Goal: Task Accomplishment & Management: Use online tool/utility

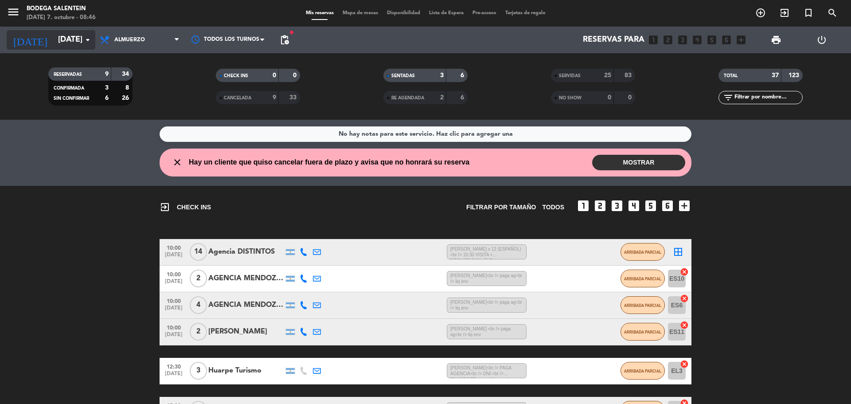
click at [54, 41] on input "[DATE]" at bounding box center [105, 40] width 103 height 18
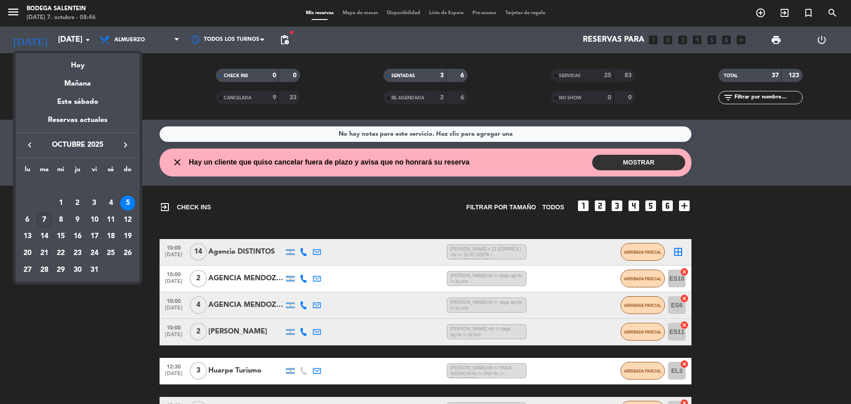
click at [46, 220] on div "7" at bounding box center [44, 219] width 15 height 15
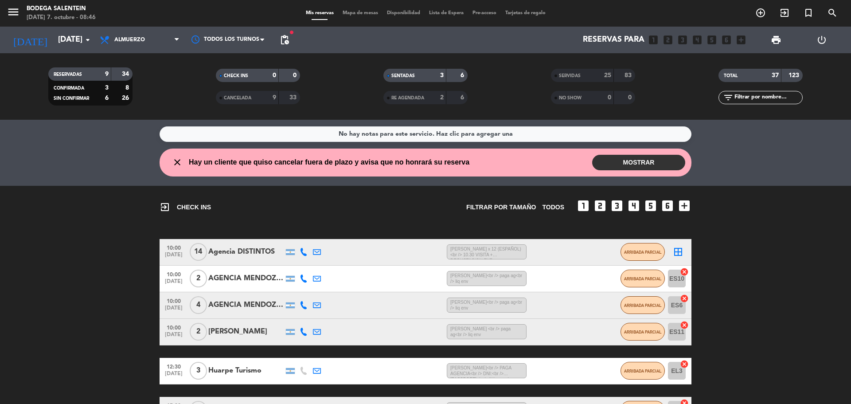
type input "[DATE]"
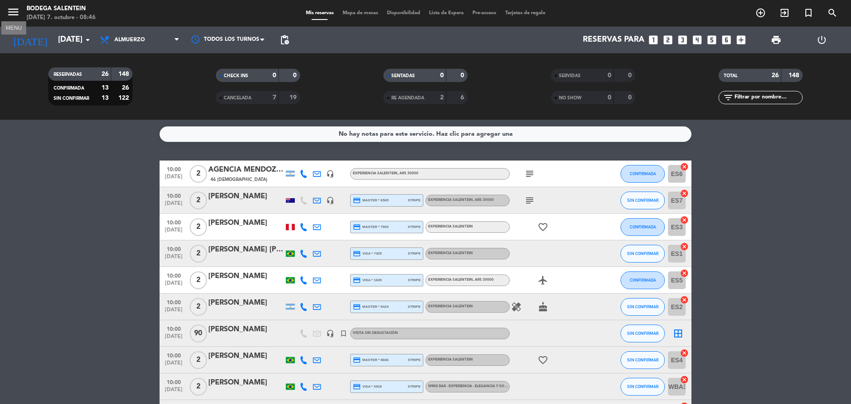
click at [17, 6] on icon "menu" at bounding box center [13, 11] width 13 height 13
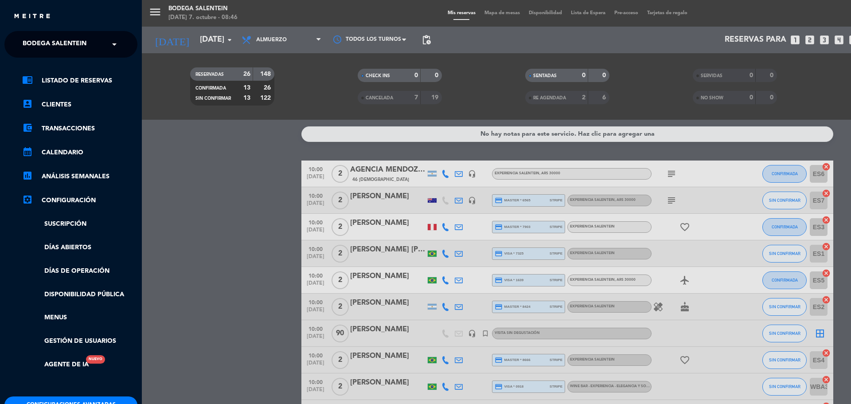
click at [47, 58] on div "chrome_reader_mode Listado de Reservas account_box Clientes account_balance_wal…" at bounding box center [71, 227] width 146 height 339
click at [62, 47] on span "Bodega Salentein" at bounding box center [55, 44] width 64 height 19
click at [78, 82] on span "Restaurante Salentein" at bounding box center [49, 82] width 81 height 10
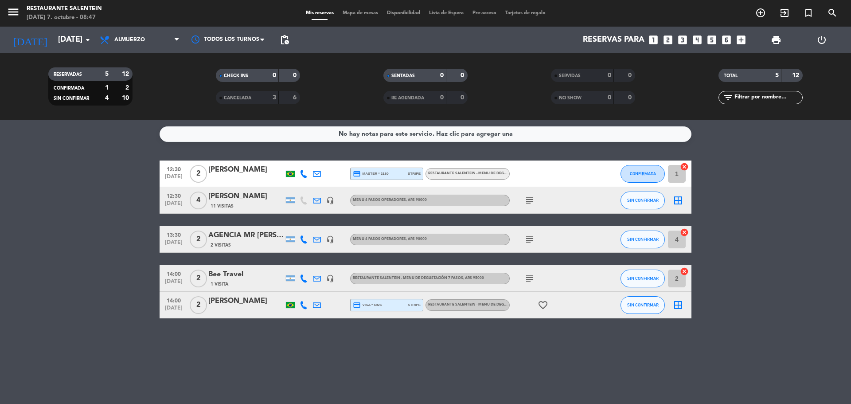
click at [675, 205] on icon "border_all" at bounding box center [678, 200] width 11 height 11
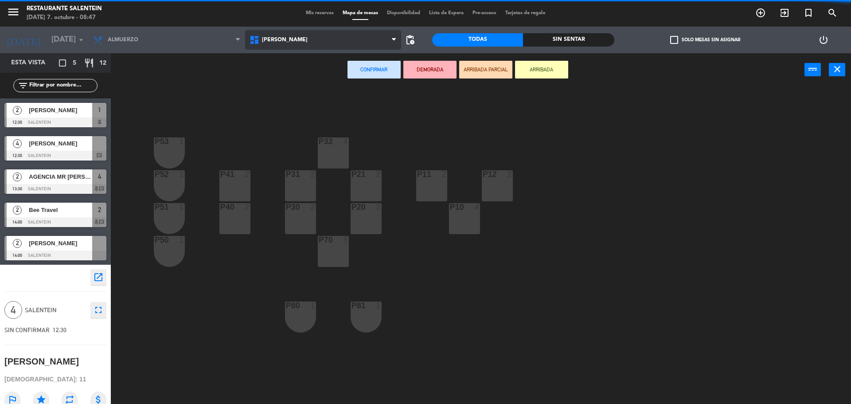
click at [288, 46] on span "[PERSON_NAME]" at bounding box center [323, 40] width 156 height 20
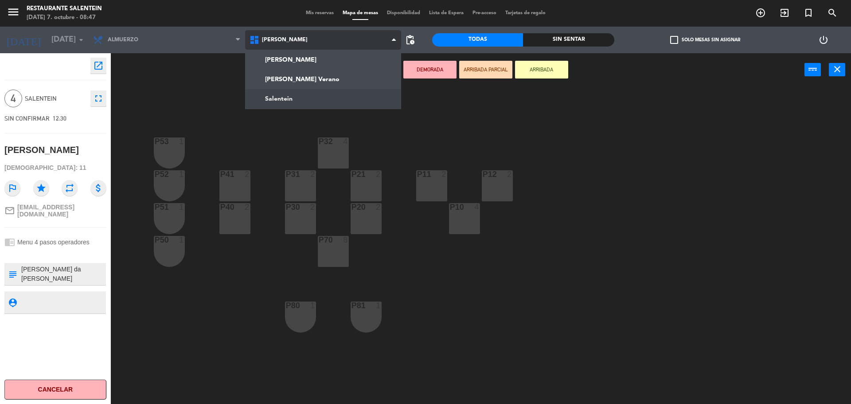
click at [297, 105] on ng-component "menu Restaurante Salentein [DATE] 7. octubre - 08:47 Mis reservas Mapa de mesas…" at bounding box center [425, 203] width 851 height 406
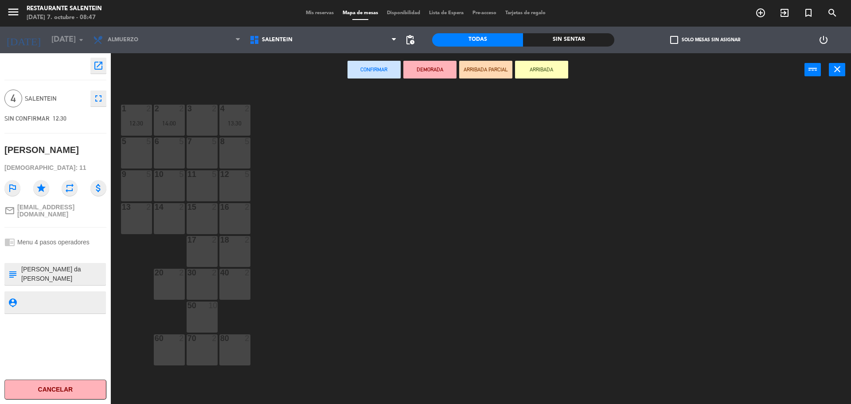
click at [231, 153] on div "8 5" at bounding box center [234, 152] width 31 height 31
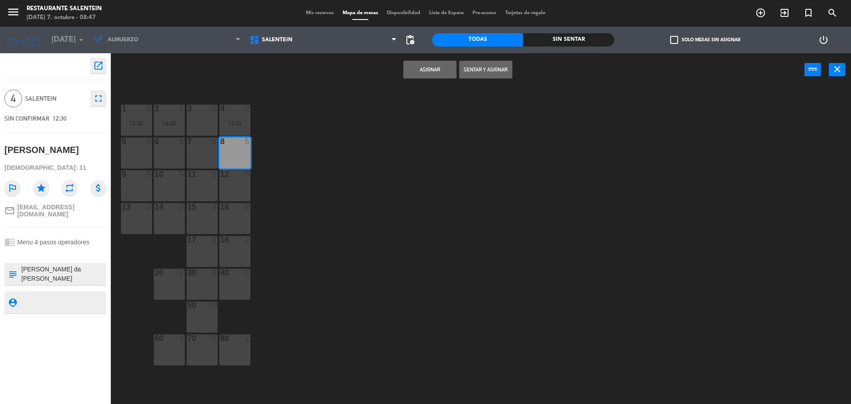
click at [427, 63] on button "Asignar" at bounding box center [429, 70] width 53 height 18
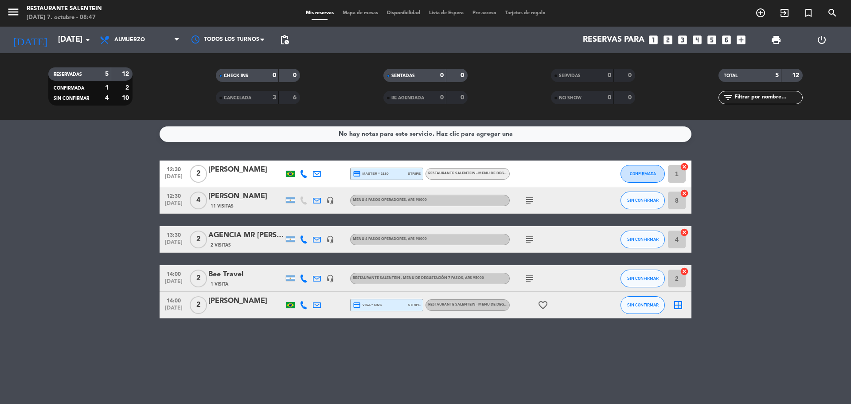
click at [677, 300] on icon "border_all" at bounding box center [678, 305] width 11 height 11
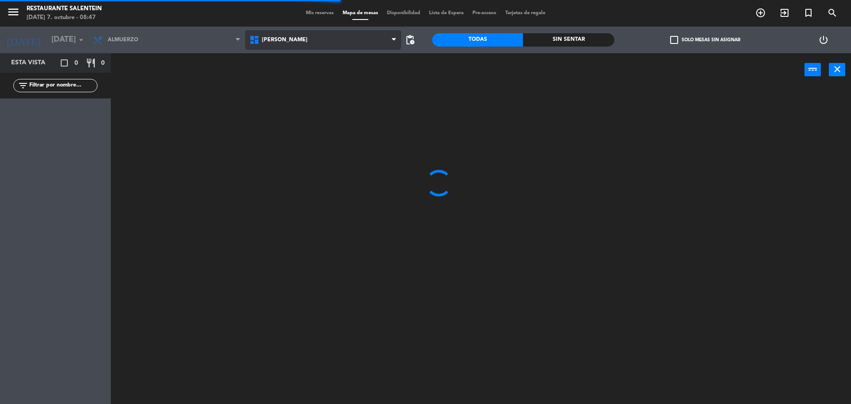
click at [330, 44] on span "[PERSON_NAME]" at bounding box center [323, 40] width 156 height 20
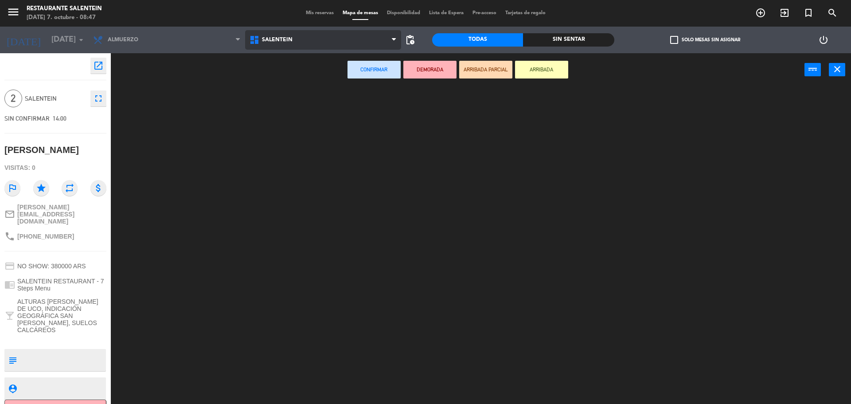
click at [321, 101] on ng-component "menu Restaurante Salentein [DATE] 7. octubre - 08:47 Mis reservas Mapa de mesas…" at bounding box center [425, 203] width 851 height 406
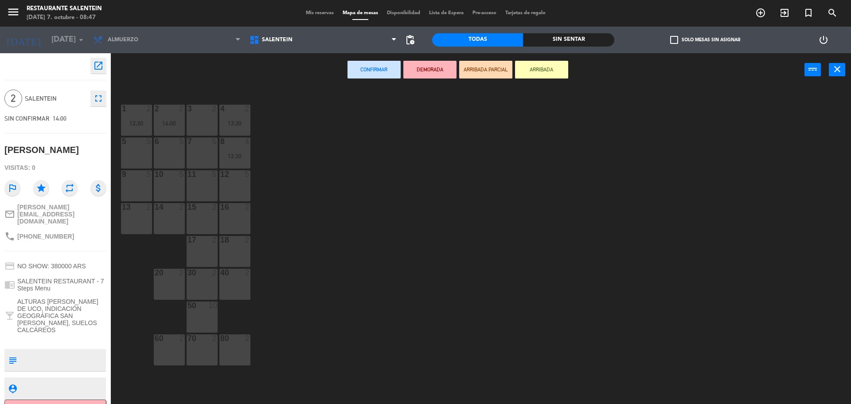
click at [203, 123] on div "3 2" at bounding box center [202, 120] width 31 height 31
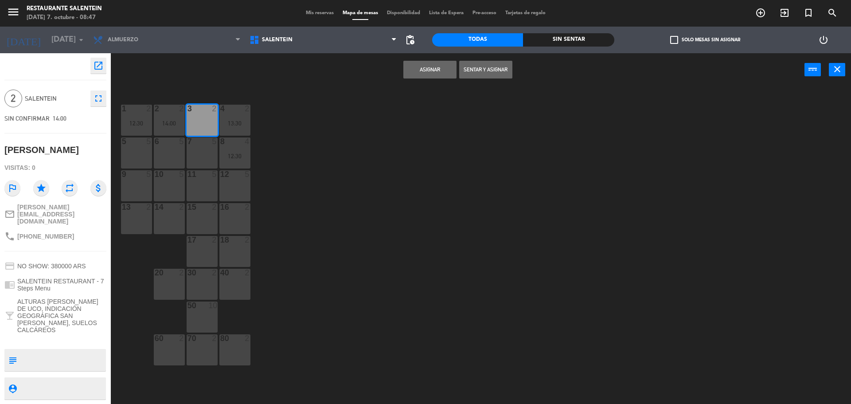
click at [427, 65] on button "Asignar" at bounding box center [429, 70] width 53 height 18
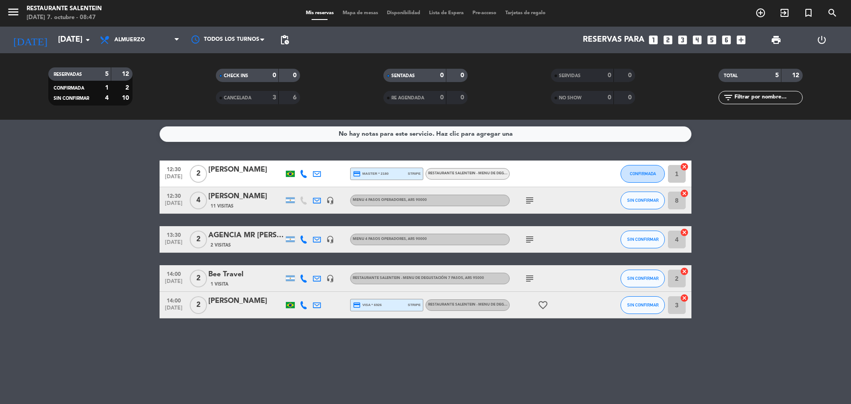
click at [239, 169] on div "[PERSON_NAME]" at bounding box center [245, 170] width 75 height 12
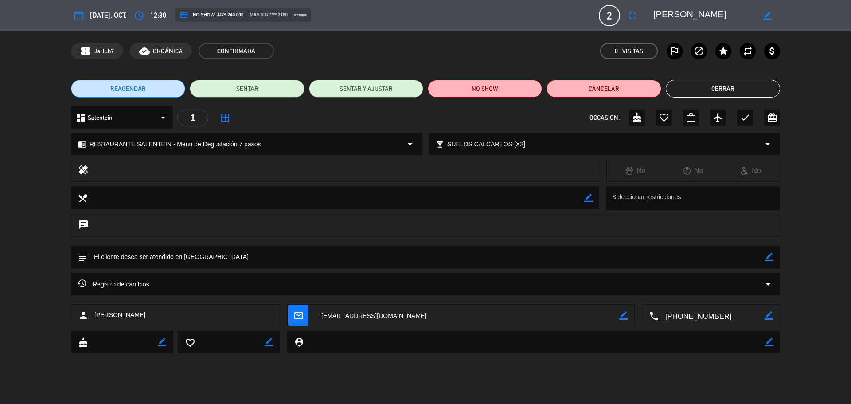
click at [696, 87] on button "Cerrar" at bounding box center [723, 89] width 114 height 18
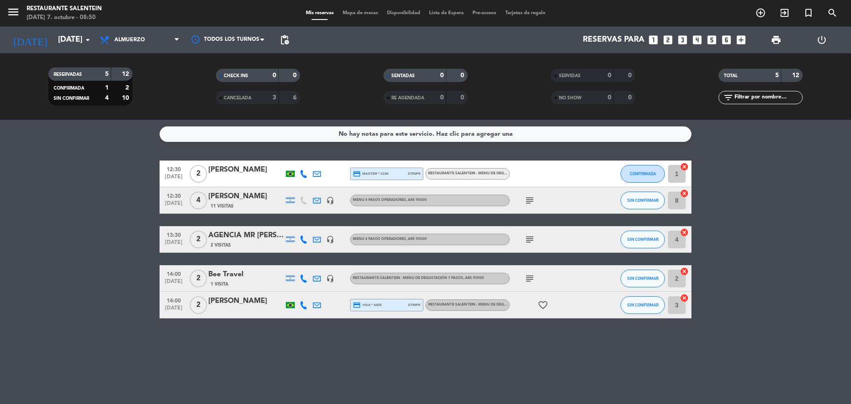
click at [532, 201] on icon "subject" at bounding box center [529, 200] width 11 height 11
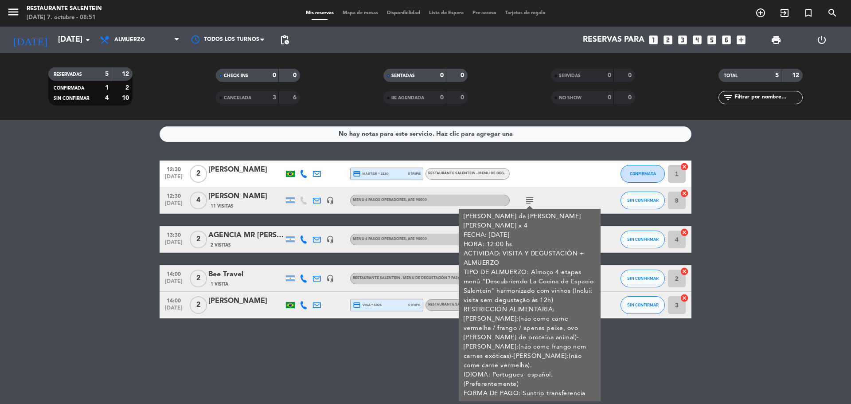
click at [235, 193] on div "[PERSON_NAME]" at bounding box center [245, 197] width 75 height 12
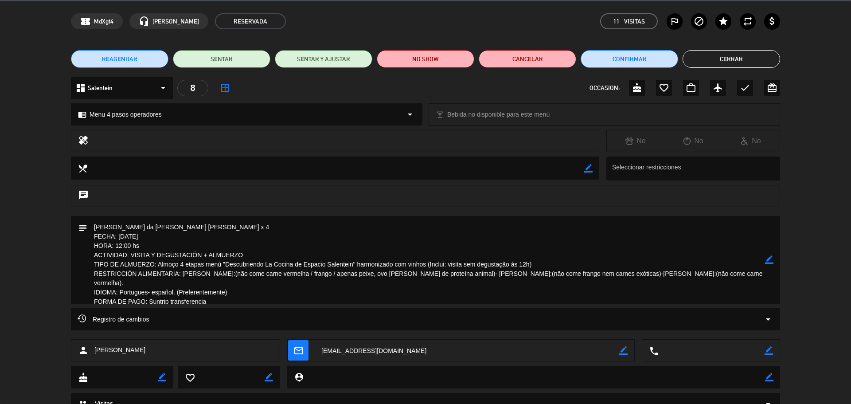
scroll to position [44, 0]
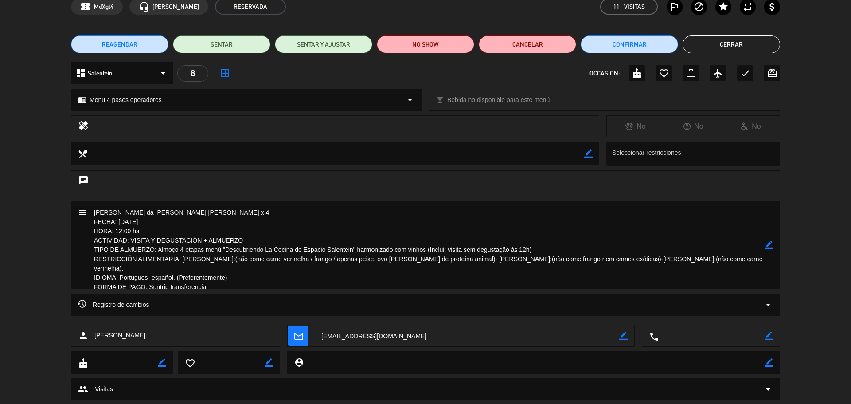
click at [693, 39] on button "Cerrar" at bounding box center [732, 44] width 98 height 18
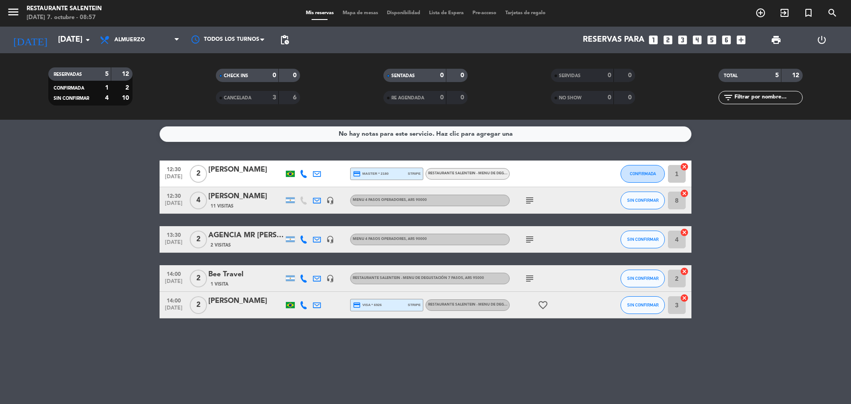
click at [544, 303] on icon "favorite_border" at bounding box center [543, 305] width 11 height 11
click at [237, 309] on div at bounding box center [245, 310] width 75 height 7
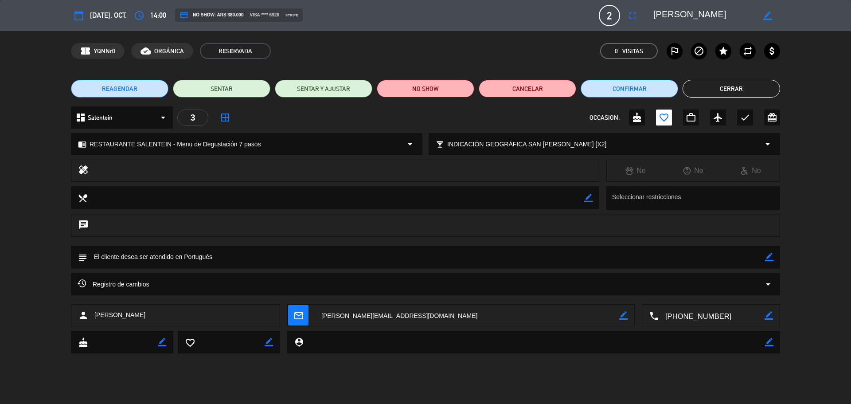
drag, startPoint x: 718, startPoint y: 96, endPoint x: 700, endPoint y: 98, distance: 17.9
click at [715, 96] on button "Cerrar" at bounding box center [732, 89] width 98 height 18
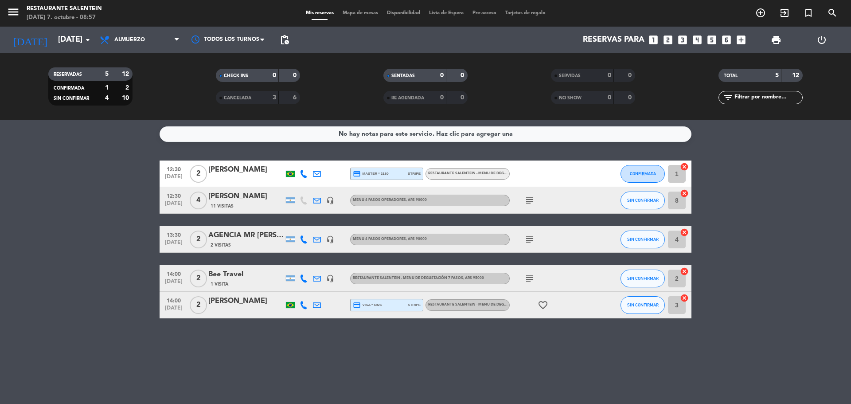
click at [263, 241] on div "AGENCIA MR [PERSON_NAME] (OUTBACK)" at bounding box center [245, 236] width 75 height 12
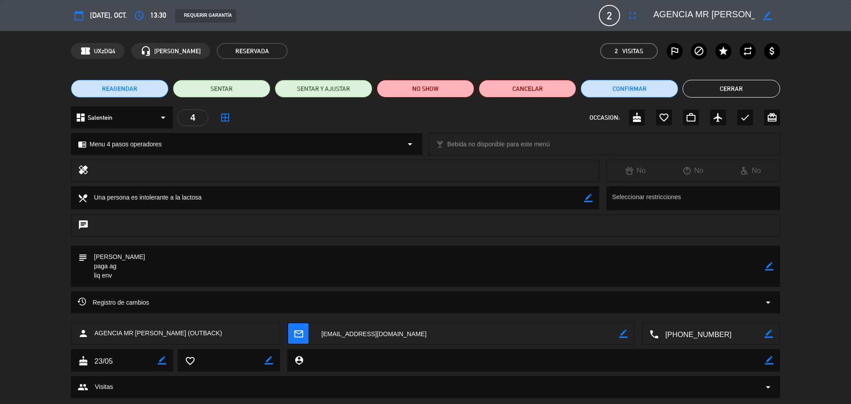
click at [752, 85] on button "Cerrar" at bounding box center [732, 89] width 98 height 18
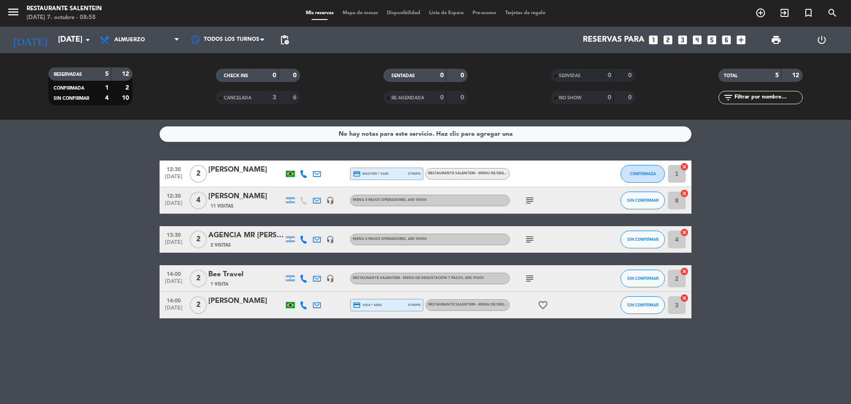
click at [235, 240] on div "AGENCIA MR [PERSON_NAME] (OUTBACK)" at bounding box center [245, 236] width 75 height 12
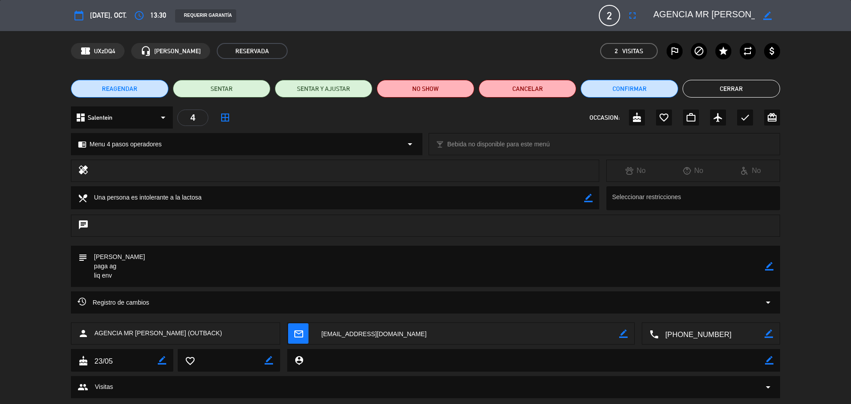
drag, startPoint x: 720, startPoint y: 92, endPoint x: 715, endPoint y: 96, distance: 6.3
click at [718, 95] on button "Cerrar" at bounding box center [732, 89] width 98 height 18
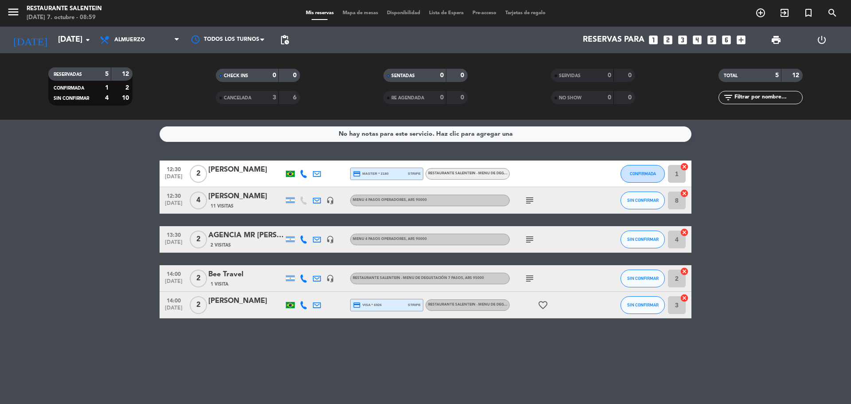
click at [227, 279] on div "Bee Travel" at bounding box center [245, 275] width 75 height 12
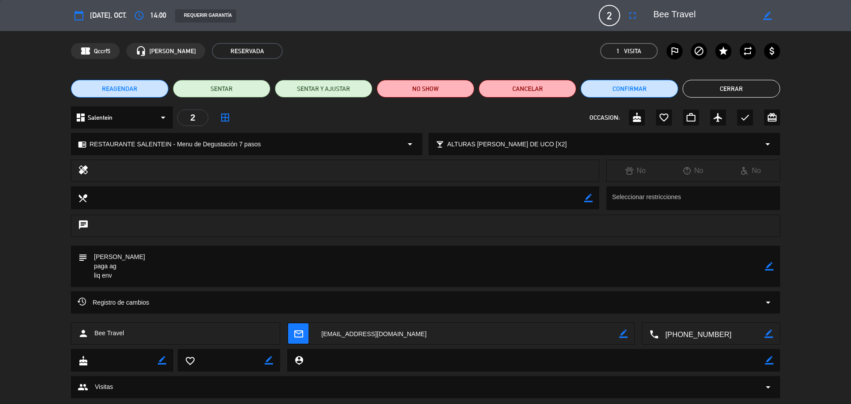
click at [734, 87] on button "Cerrar" at bounding box center [732, 89] width 98 height 18
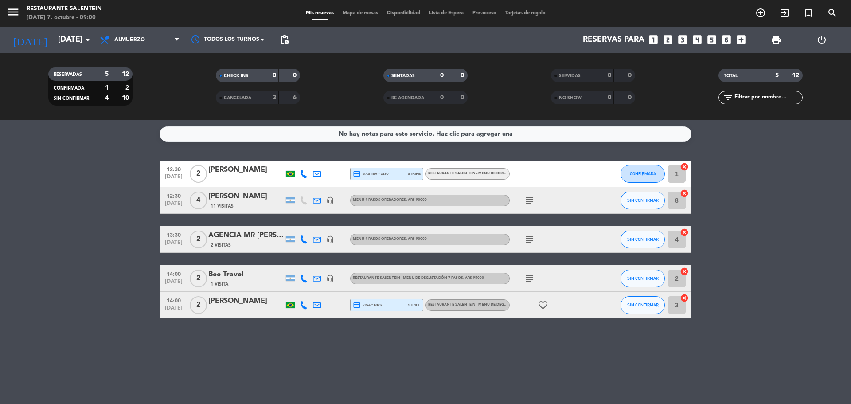
click at [251, 237] on div "AGENCIA MR [PERSON_NAME] (OUTBACK)" at bounding box center [245, 236] width 75 height 12
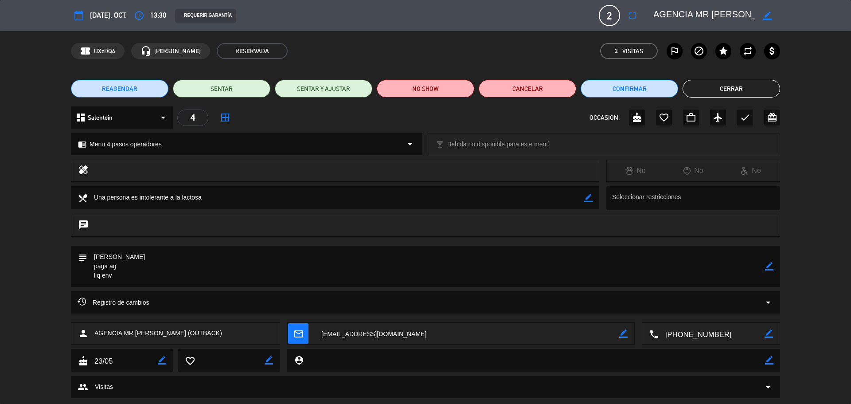
click at [729, 90] on button "Cerrar" at bounding box center [732, 89] width 98 height 18
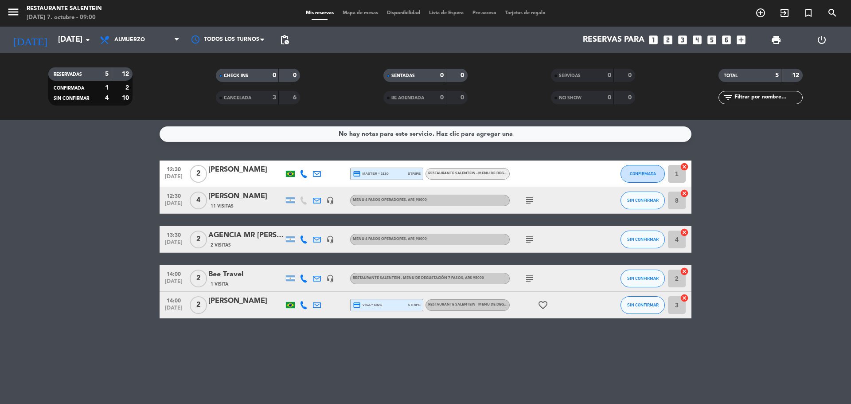
click at [250, 193] on div "[PERSON_NAME]" at bounding box center [245, 197] width 75 height 12
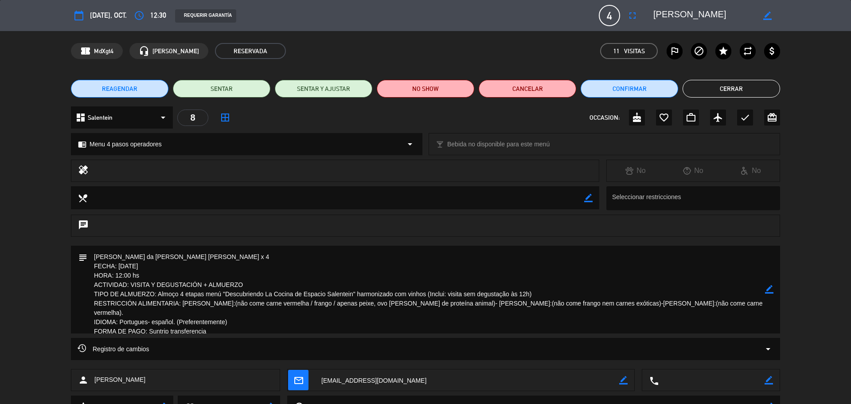
click at [754, 88] on button "Cerrar" at bounding box center [732, 89] width 98 height 18
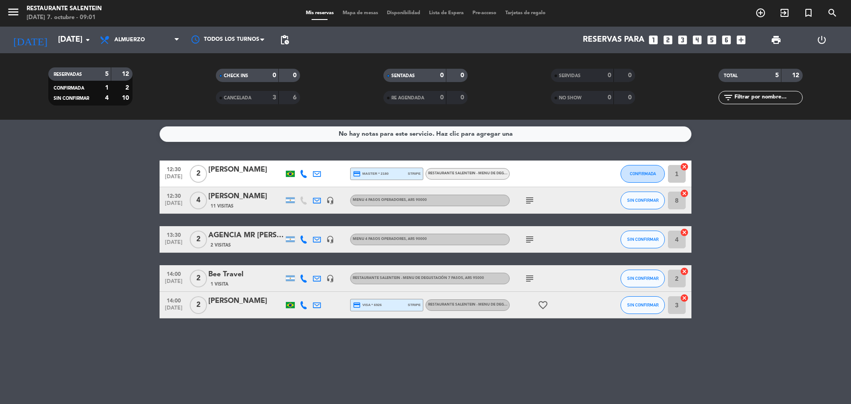
click at [475, 175] on span "RESTAURANTE SALENTEIN - Menu de Degustación 7 pasos , ARS 95000" at bounding box center [493, 174] width 131 height 4
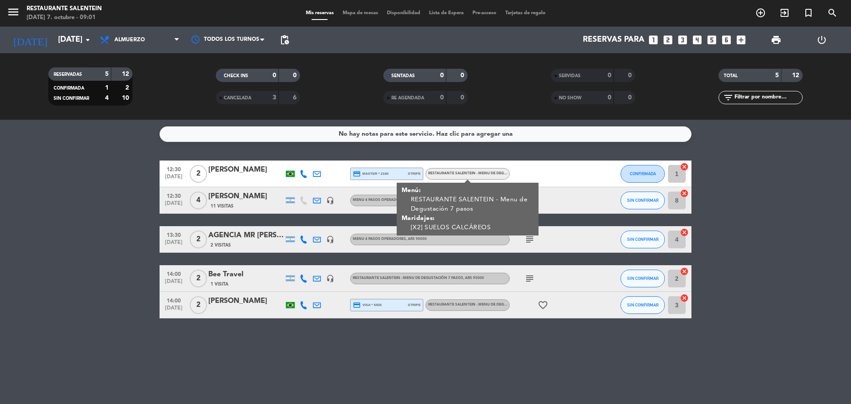
click at [679, 169] on input "1" at bounding box center [677, 174] width 18 height 18
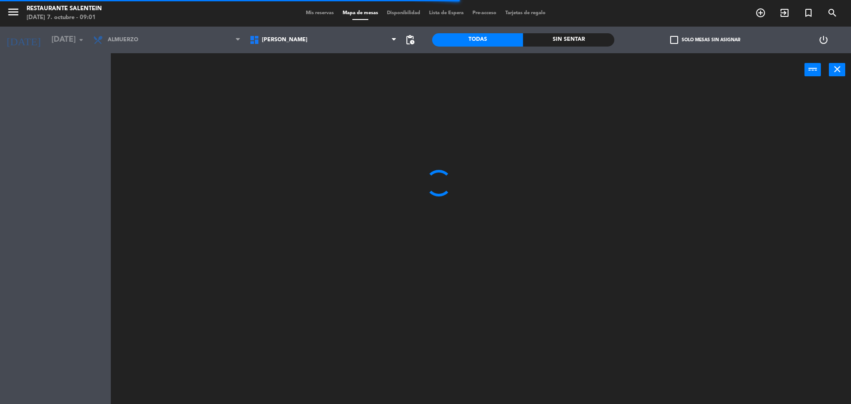
click at [315, 7] on div "menu Restaurante Salentein [DATE] 7. octubre - 09:01 Mis reservas Mapa de mesas…" at bounding box center [425, 13] width 851 height 27
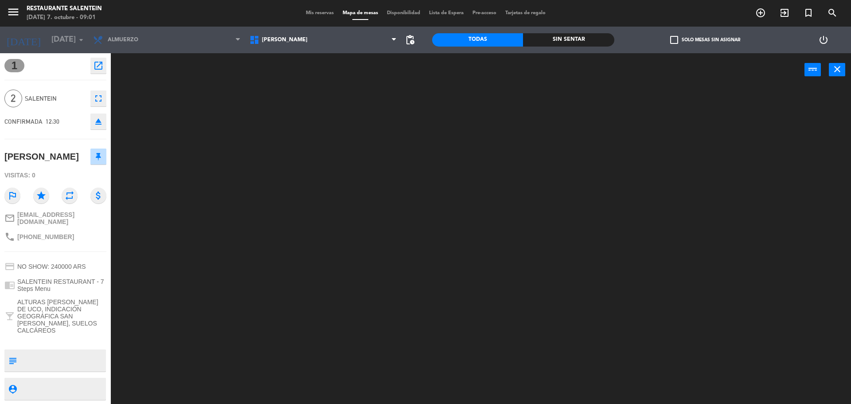
click at [317, 12] on span "Mis reservas" at bounding box center [319, 13] width 37 height 5
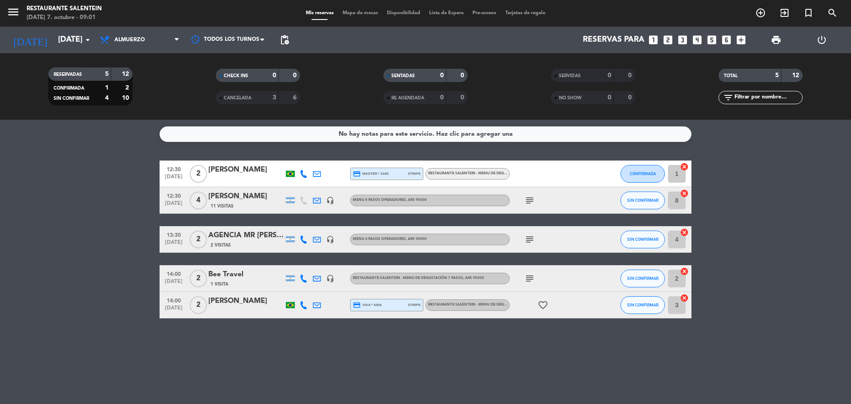
click at [683, 168] on icon "cancel" at bounding box center [684, 166] width 9 height 9
click at [685, 235] on icon "cancel" at bounding box center [684, 232] width 9 height 9
click at [681, 171] on icon "border_all" at bounding box center [678, 173] width 11 height 11
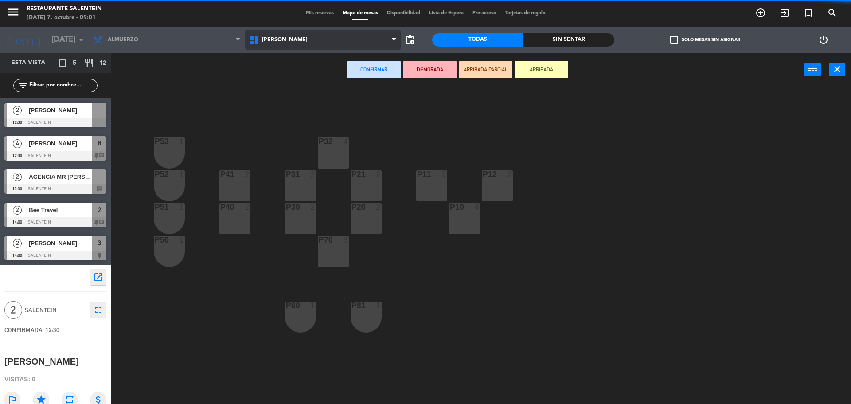
click at [312, 47] on span "[PERSON_NAME]" at bounding box center [323, 40] width 156 height 20
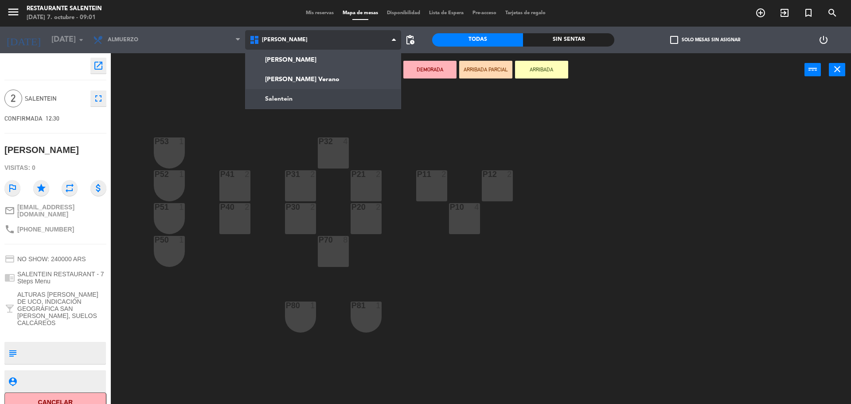
click at [337, 104] on ng-component "menu Restaurante Salentein [DATE] 7. octubre - 09:01 Mis reservas Mapa de mesas…" at bounding box center [425, 203] width 851 height 406
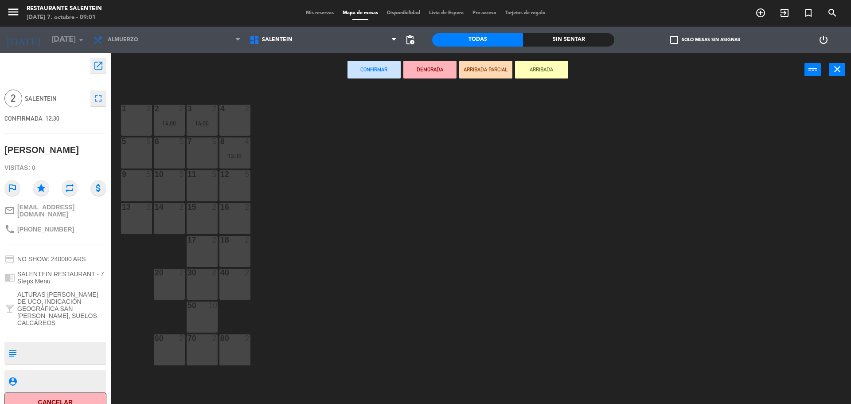
click at [242, 114] on div "4 2" at bounding box center [234, 120] width 31 height 31
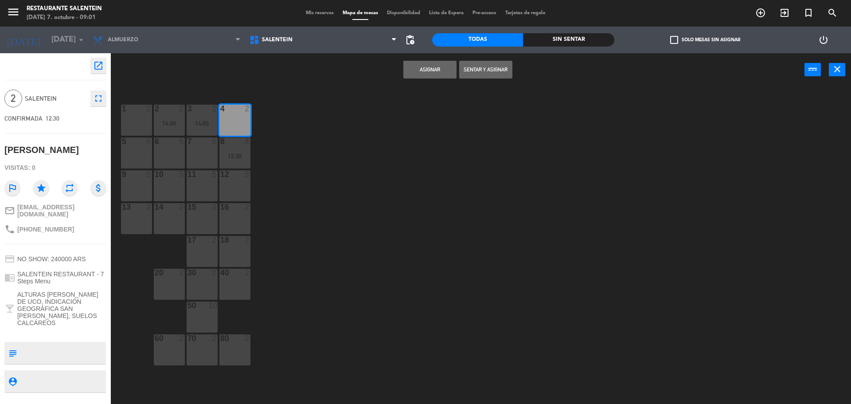
click at [430, 66] on button "Asignar" at bounding box center [429, 70] width 53 height 18
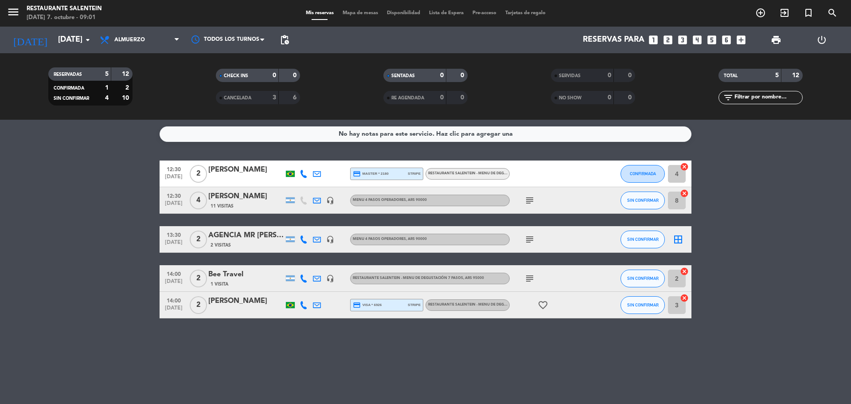
click at [675, 227] on div "border_all" at bounding box center [678, 239] width 27 height 26
click at [682, 242] on icon "border_all" at bounding box center [678, 239] width 11 height 11
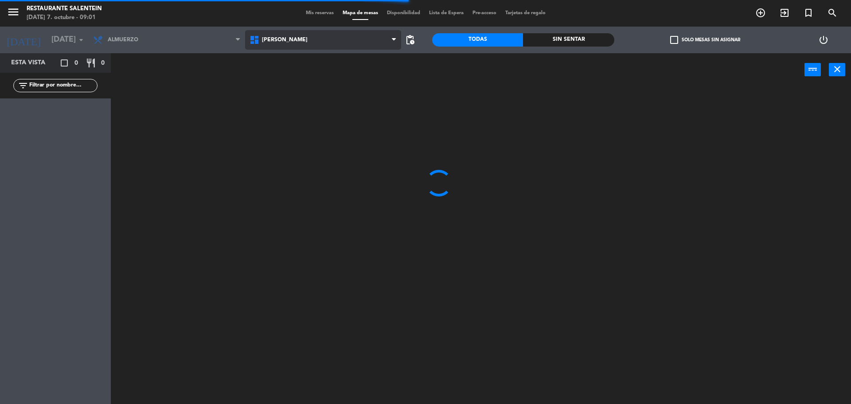
click at [307, 44] on span "[PERSON_NAME]" at bounding box center [323, 40] width 156 height 20
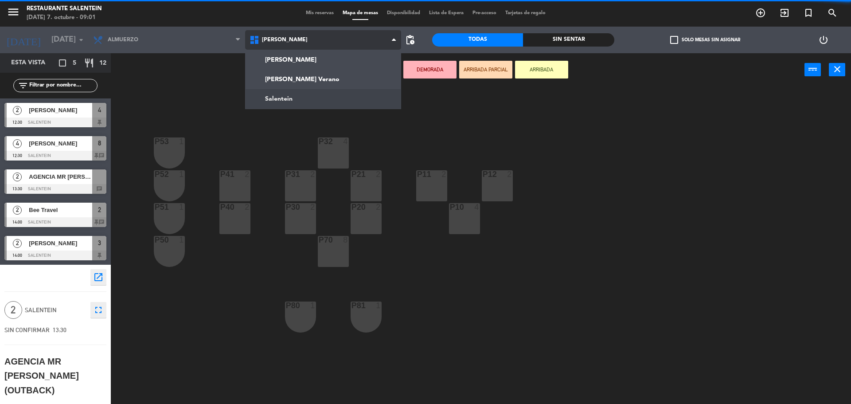
click at [308, 100] on ng-component "menu Restaurante Salentein [DATE] 7. octubre - 09:01 Mis reservas Mapa de mesas…" at bounding box center [425, 203] width 851 height 406
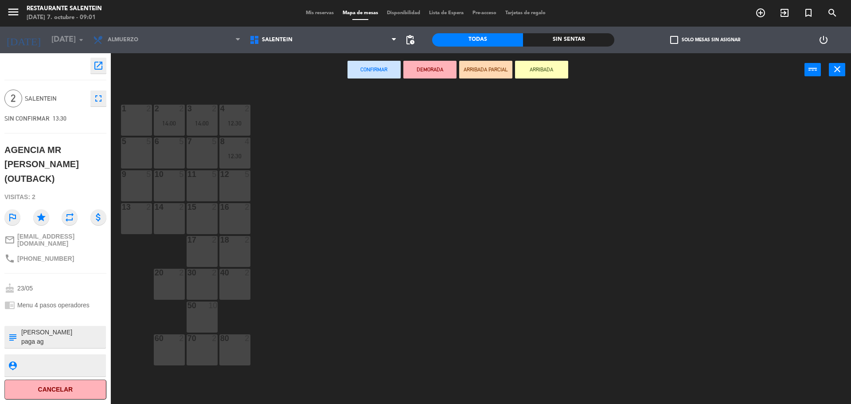
click at [146, 120] on div "1 2" at bounding box center [136, 120] width 31 height 31
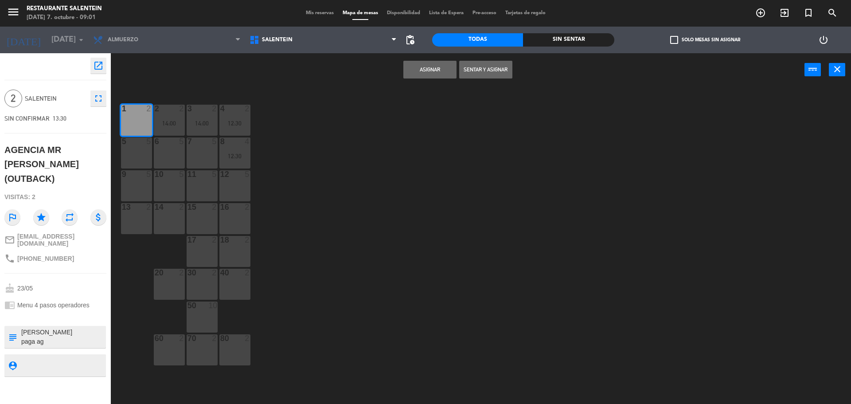
click at [437, 68] on button "Asignar" at bounding box center [429, 70] width 53 height 18
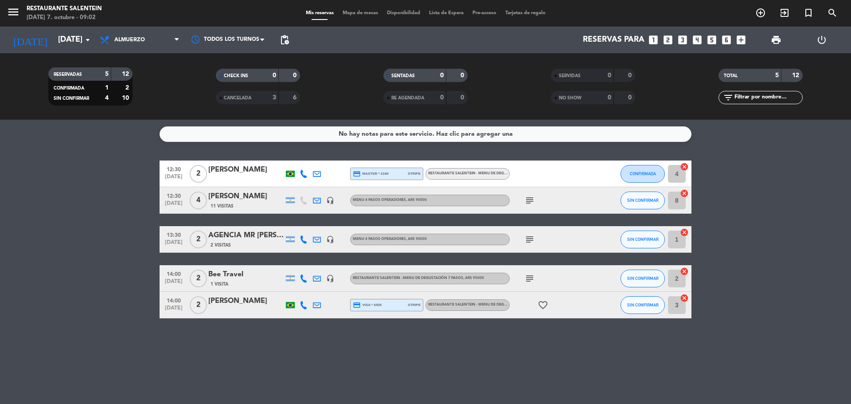
click at [525, 280] on icon "subject" at bounding box center [529, 278] width 11 height 11
click at [250, 308] on div at bounding box center [245, 310] width 75 height 7
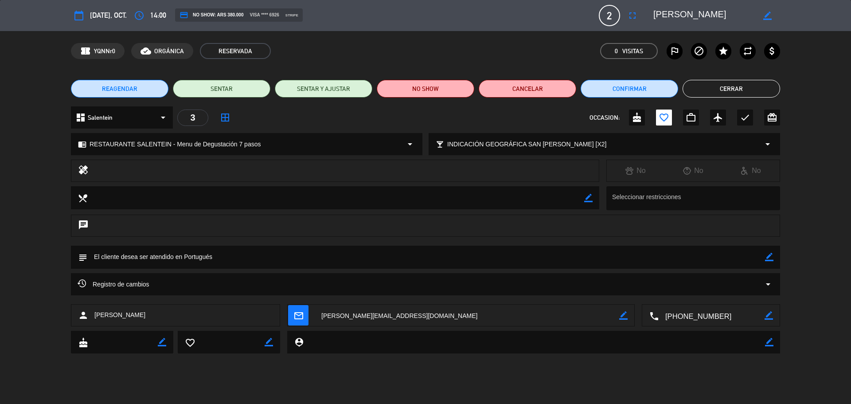
click at [742, 92] on button "Cerrar" at bounding box center [732, 89] width 98 height 18
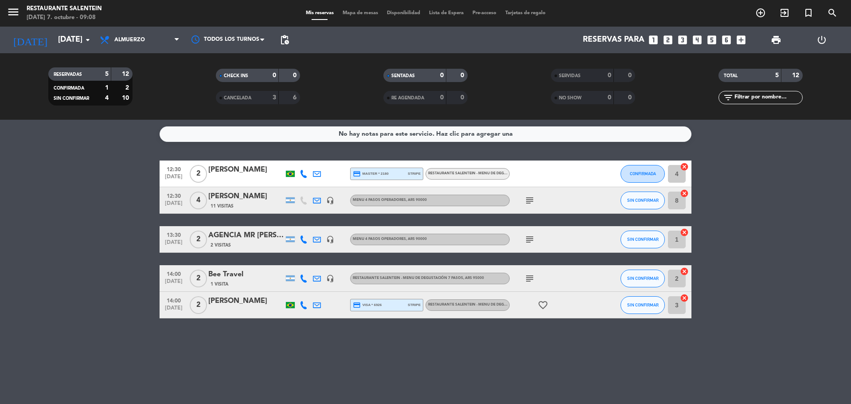
click at [480, 308] on div "RESTAURANTE SALENTEIN - Menu de Degustación 7 pasos" at bounding box center [468, 305] width 84 height 12
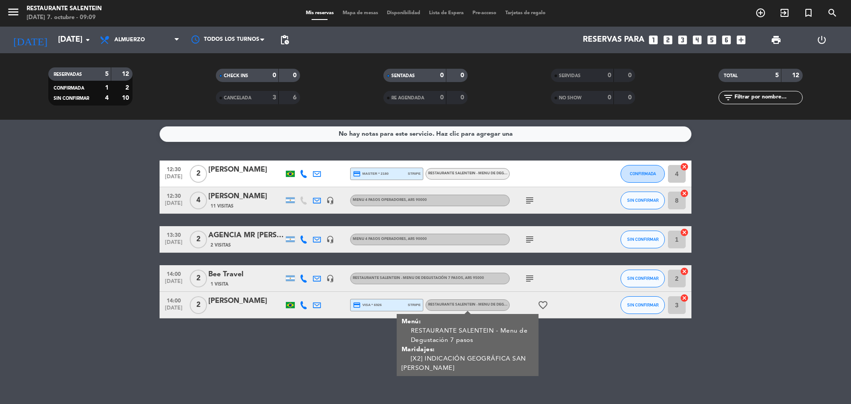
click at [471, 177] on div "RESTAURANTE SALENTEIN - Menu de Degustación 7 pasos , ARS 95000" at bounding box center [468, 174] width 84 height 12
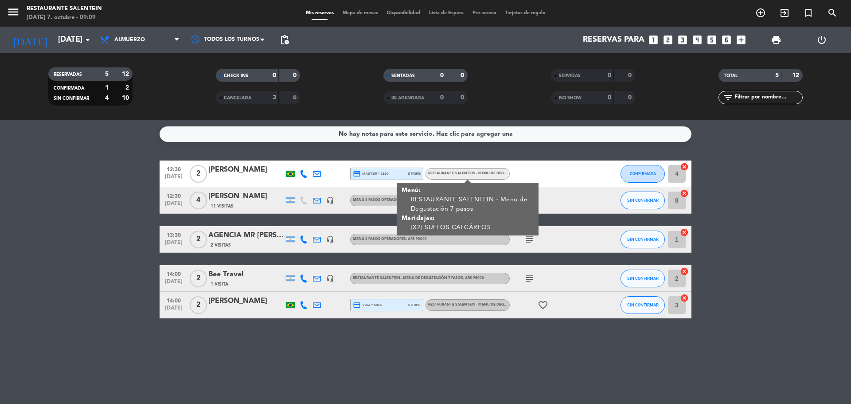
click at [292, 361] on div "No hay notas para este servicio. Haz clic para agregar una 12:30 [DATE] 2 [PERS…" at bounding box center [425, 262] width 851 height 284
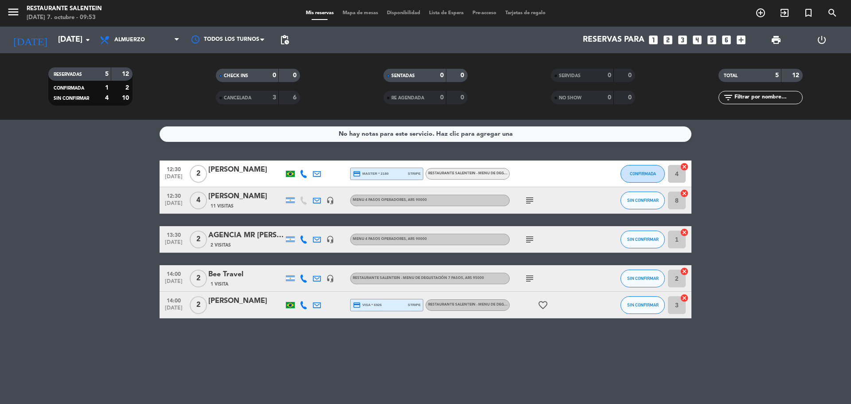
click at [535, 239] on icon "subject" at bounding box center [529, 239] width 11 height 11
click at [578, 290] on div "subject" at bounding box center [550, 278] width 80 height 26
click at [532, 280] on icon "subject" at bounding box center [529, 278] width 11 height 11
